Goal: Transaction & Acquisition: Purchase product/service

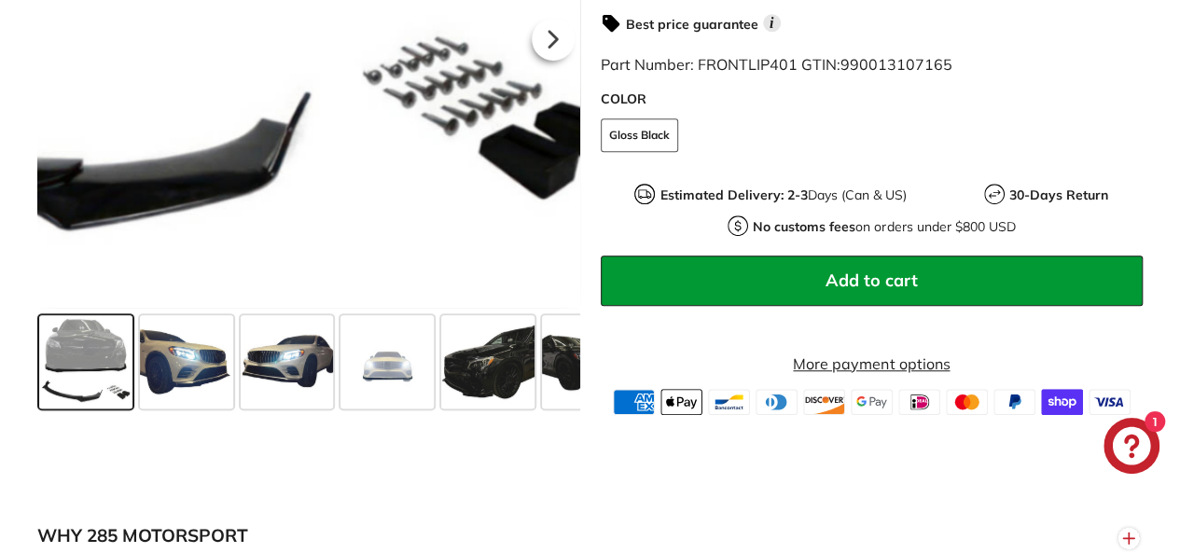
scroll to position [618, 0]
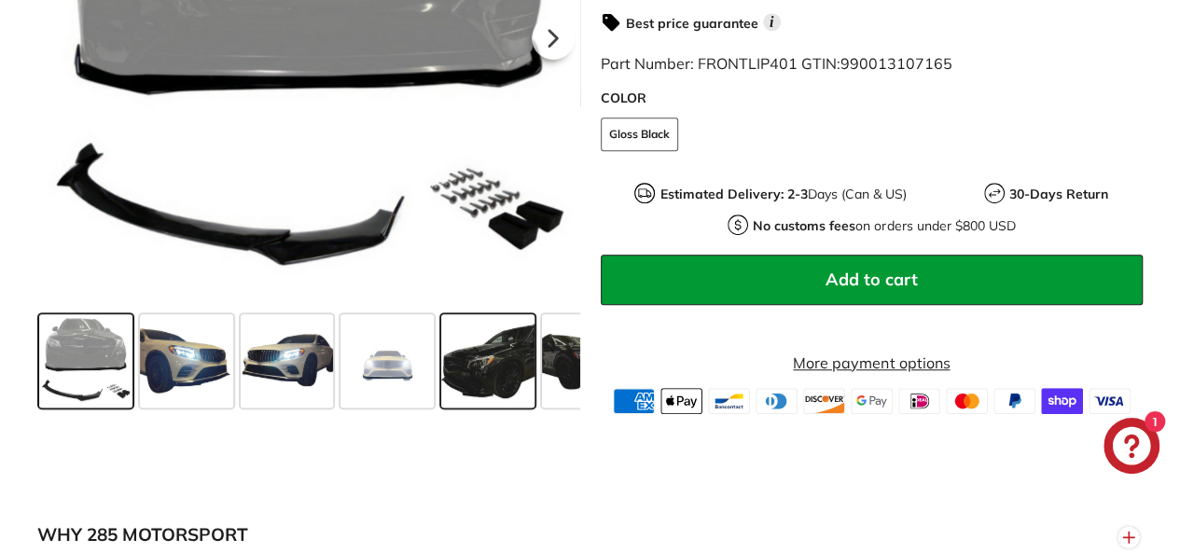
click at [510, 385] on span at bounding box center [487, 359] width 93 height 93
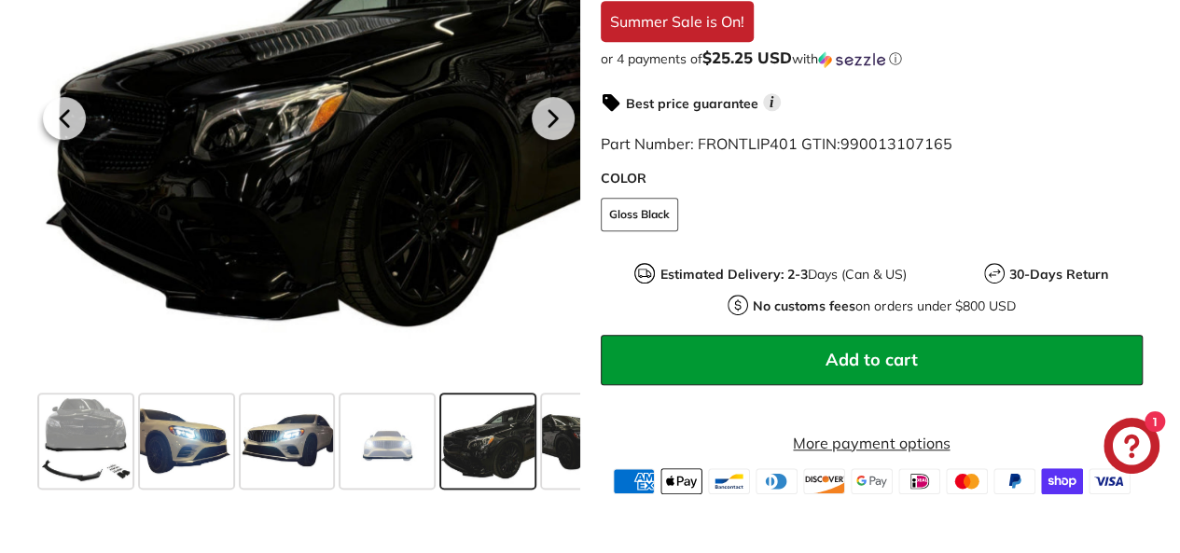
scroll to position [529, 0]
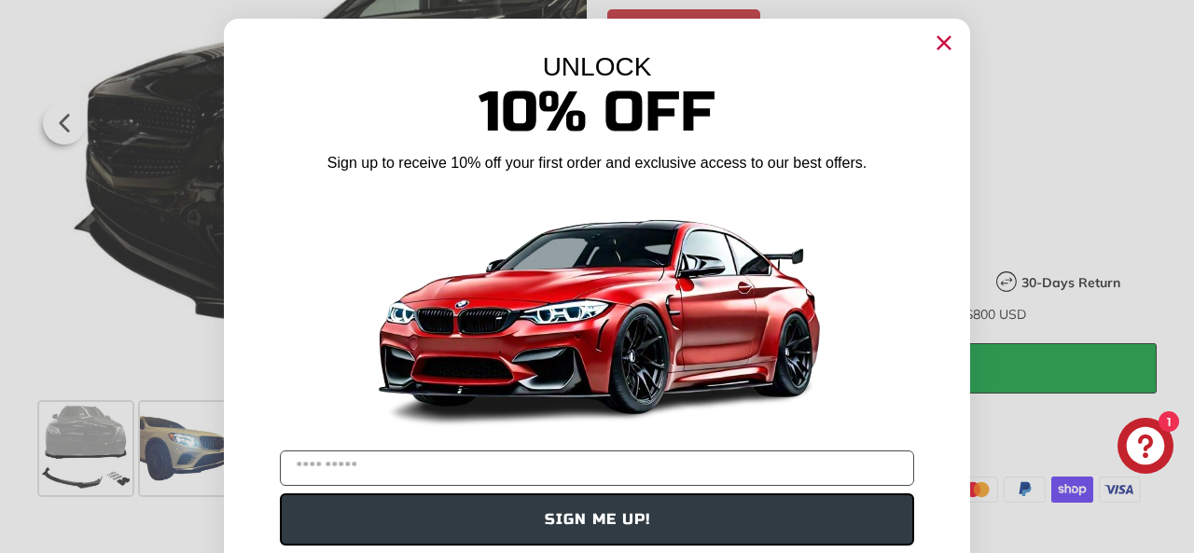
click at [935, 38] on circle "Close dialog" at bounding box center [944, 43] width 28 height 28
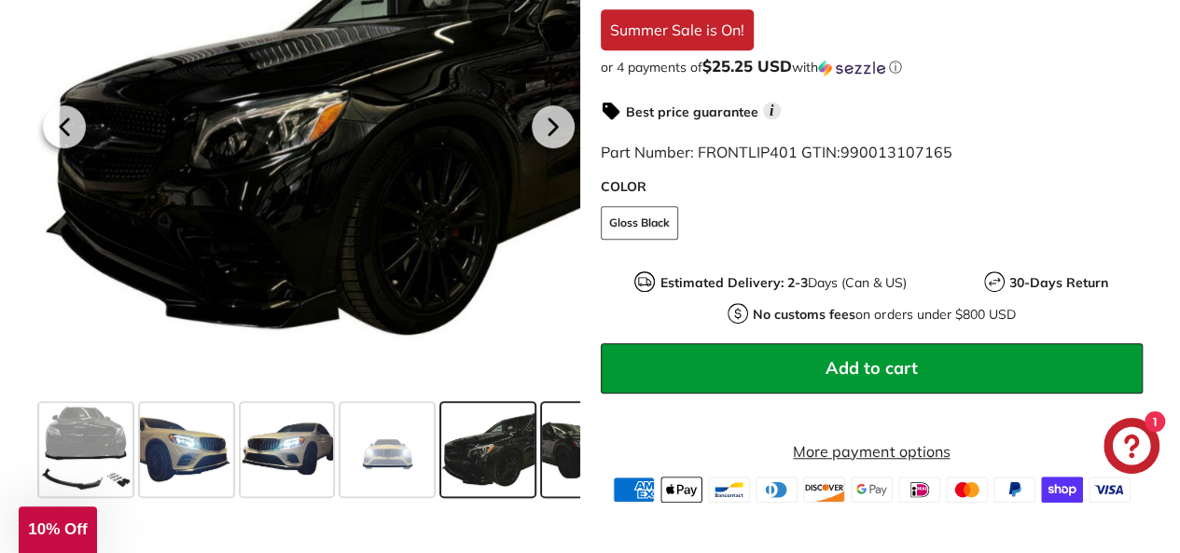
click at [551, 459] on span at bounding box center [588, 448] width 93 height 93
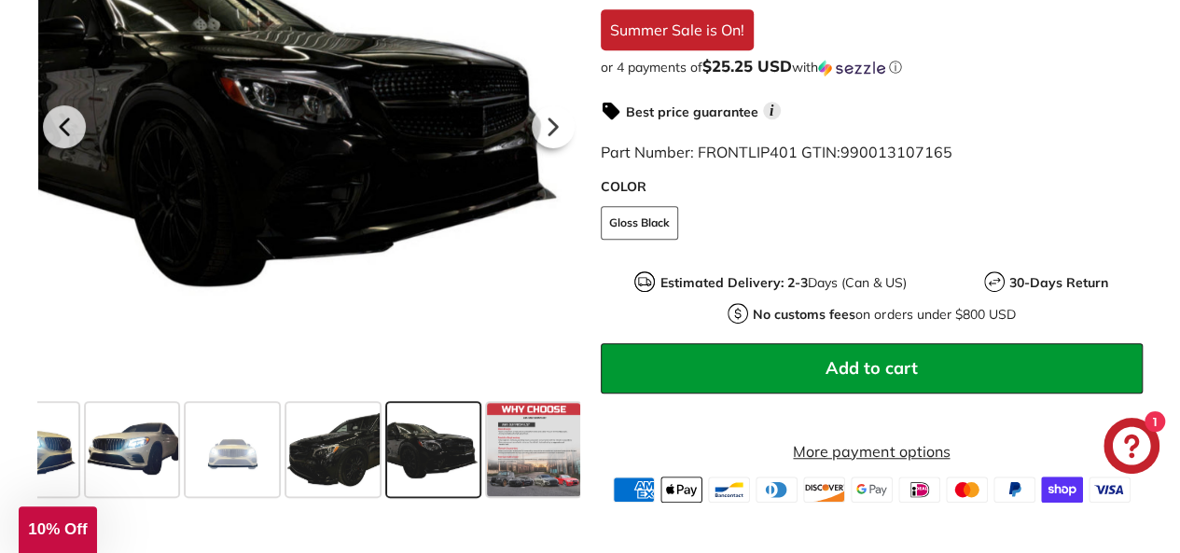
scroll to position [0, 160]
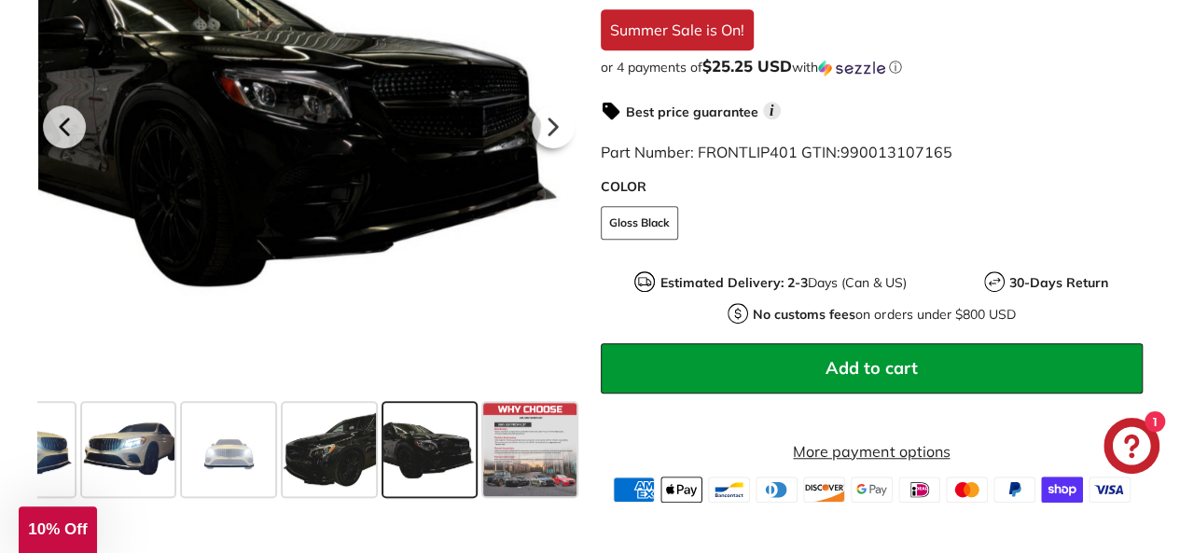
click at [551, 459] on span at bounding box center [529, 448] width 93 height 93
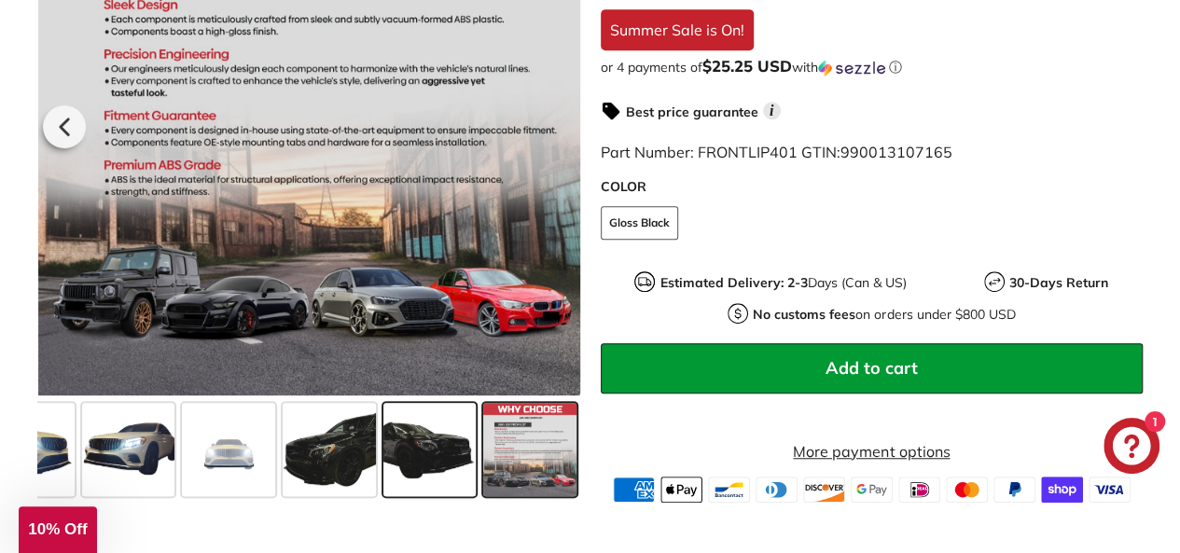
click at [435, 466] on span at bounding box center [429, 448] width 93 height 93
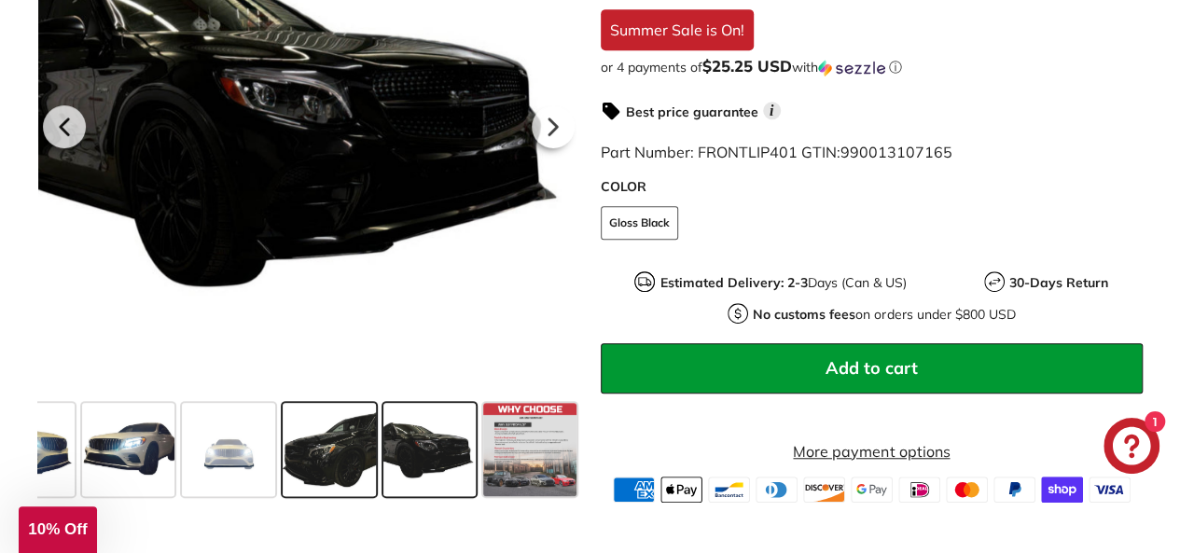
click at [299, 470] on span at bounding box center [329, 448] width 93 height 93
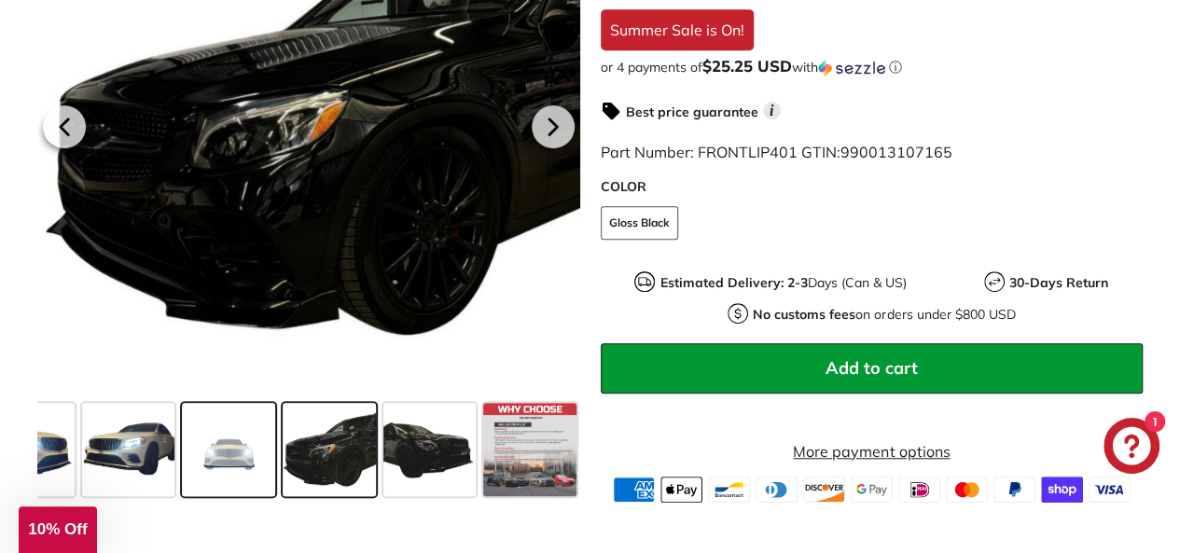
click at [206, 467] on span at bounding box center [228, 448] width 93 height 93
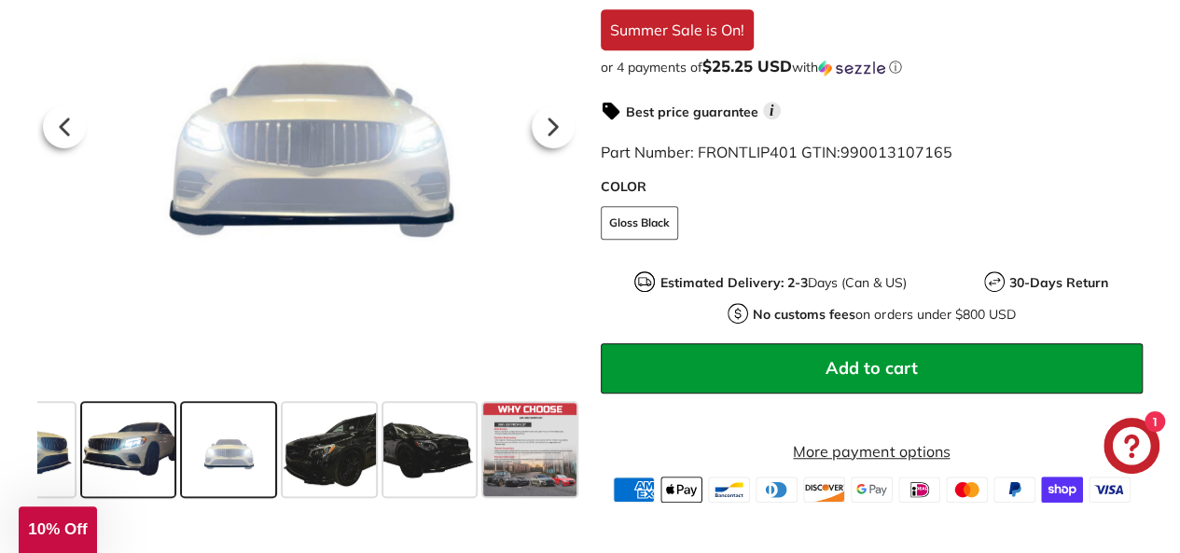
click at [162, 460] on span at bounding box center [128, 448] width 93 height 93
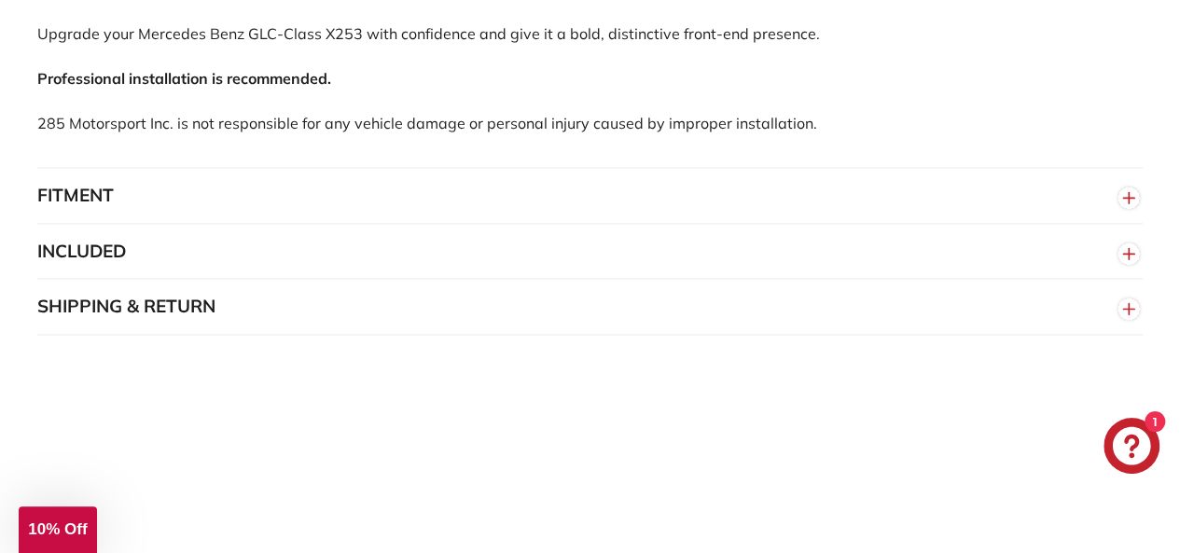
scroll to position [1349, 0]
click at [847, 220] on button "FITMENT" at bounding box center [590, 195] width 1106 height 56
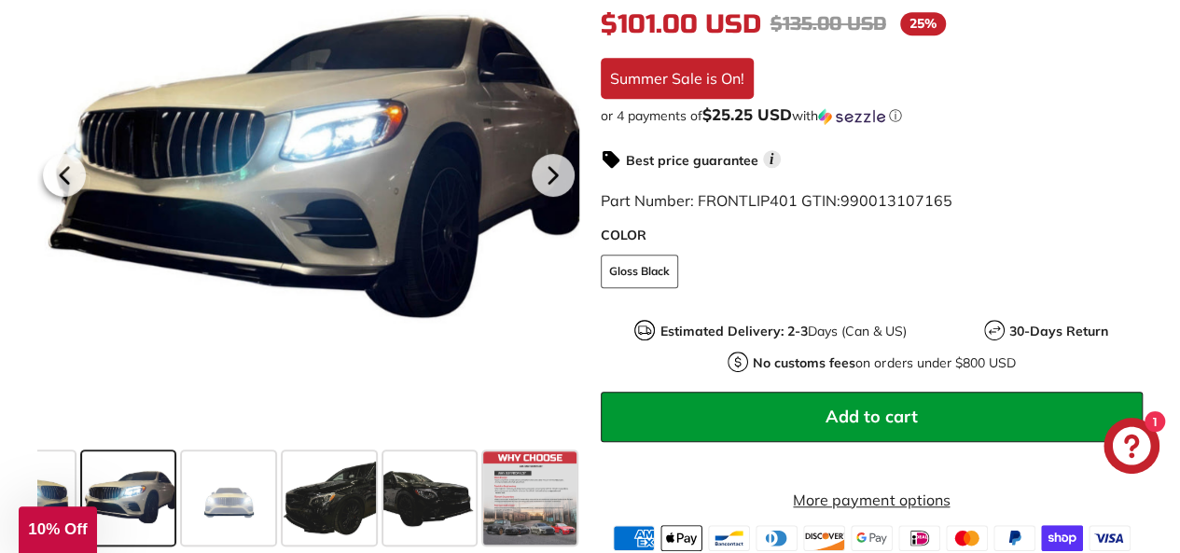
scroll to position [0, 0]
